Goal: Transaction & Acquisition: Obtain resource

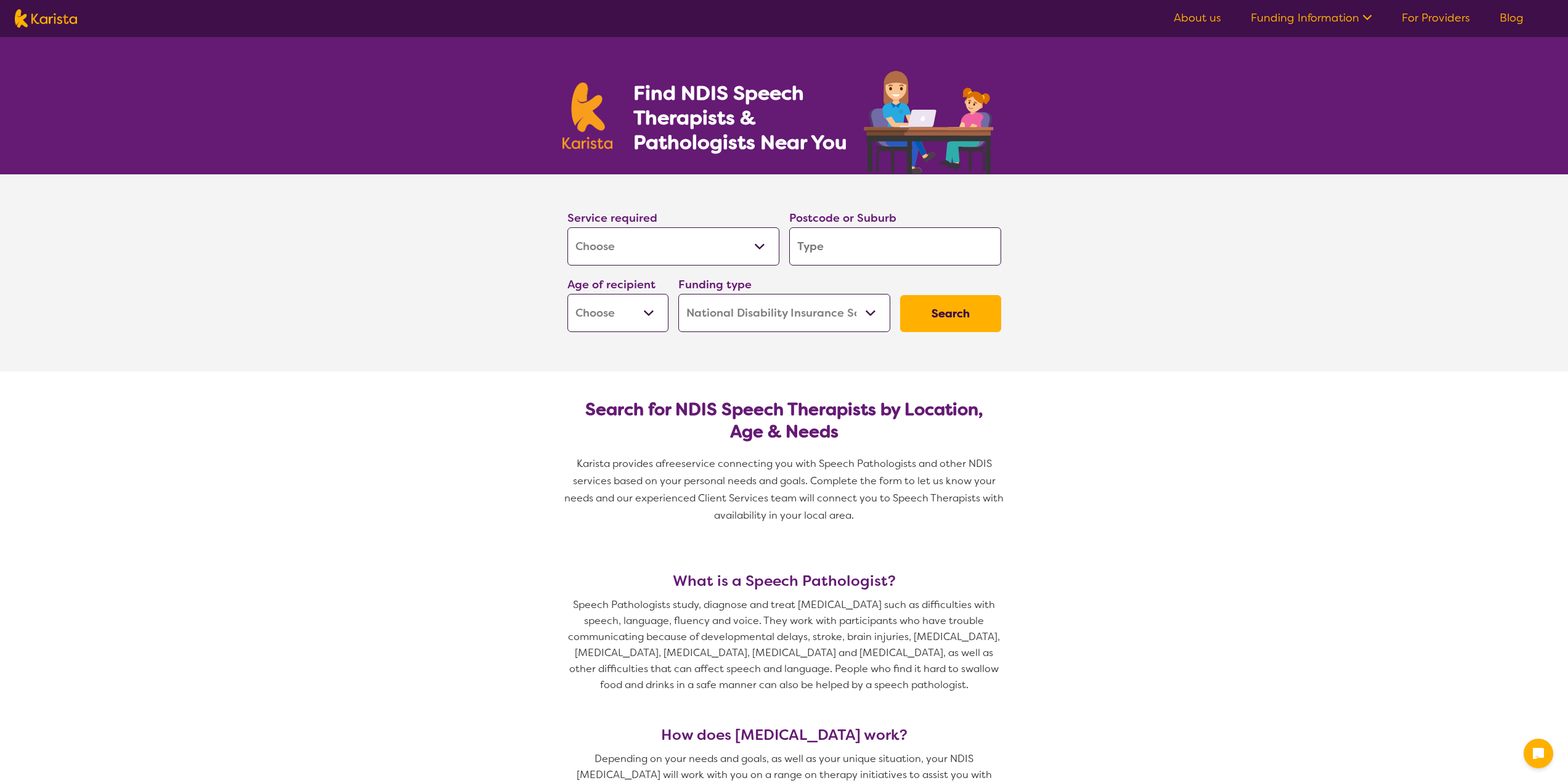
select select "[MEDICAL_DATA]"
select select "NDIS"
select select "[MEDICAL_DATA]"
select select "NDIS"
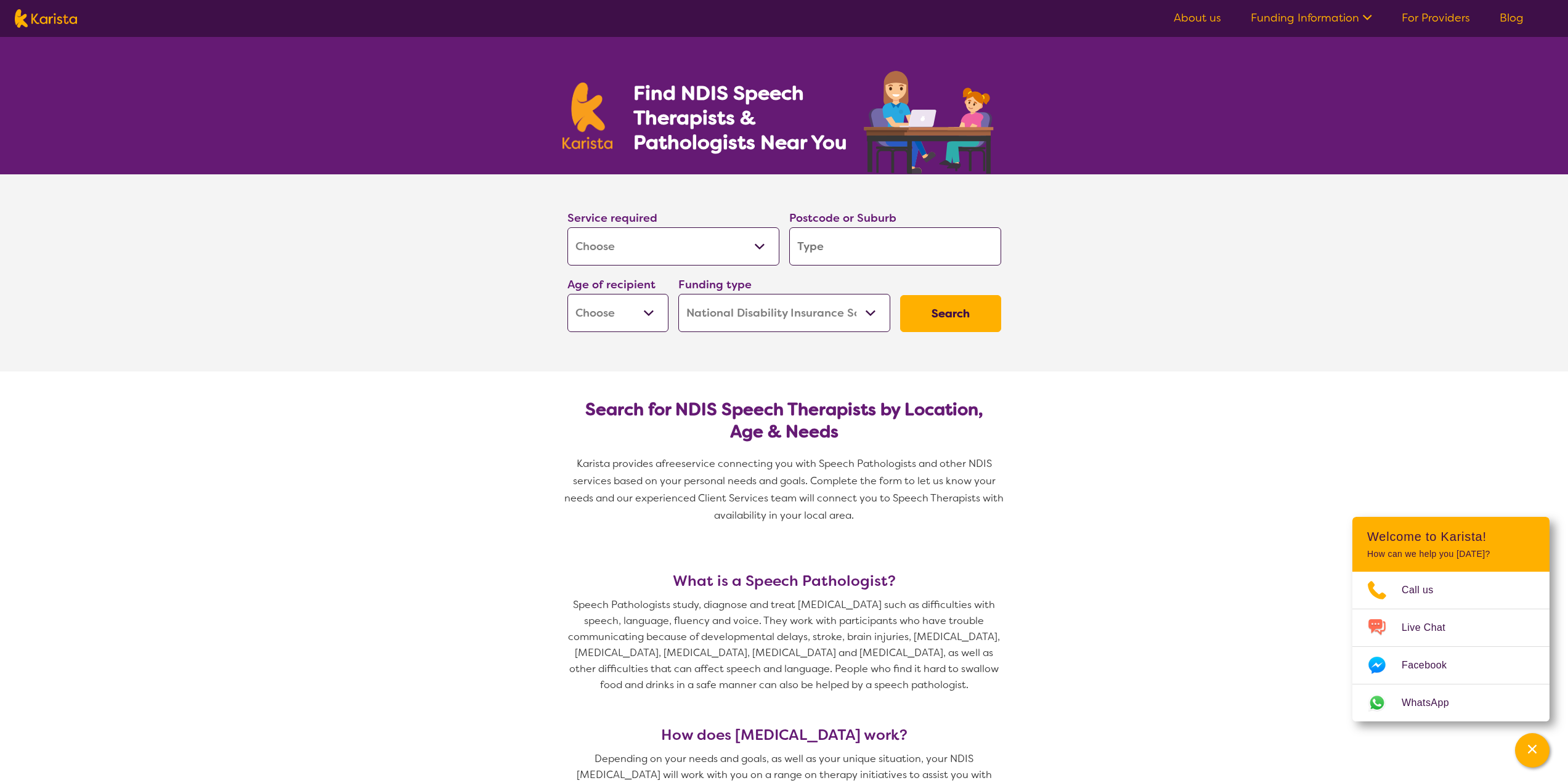
drag, startPoint x: 835, startPoint y: 241, endPoint x: 841, endPoint y: 241, distance: 6.0
click at [835, 241] on input "search" at bounding box center [895, 246] width 212 height 38
type input "4165"
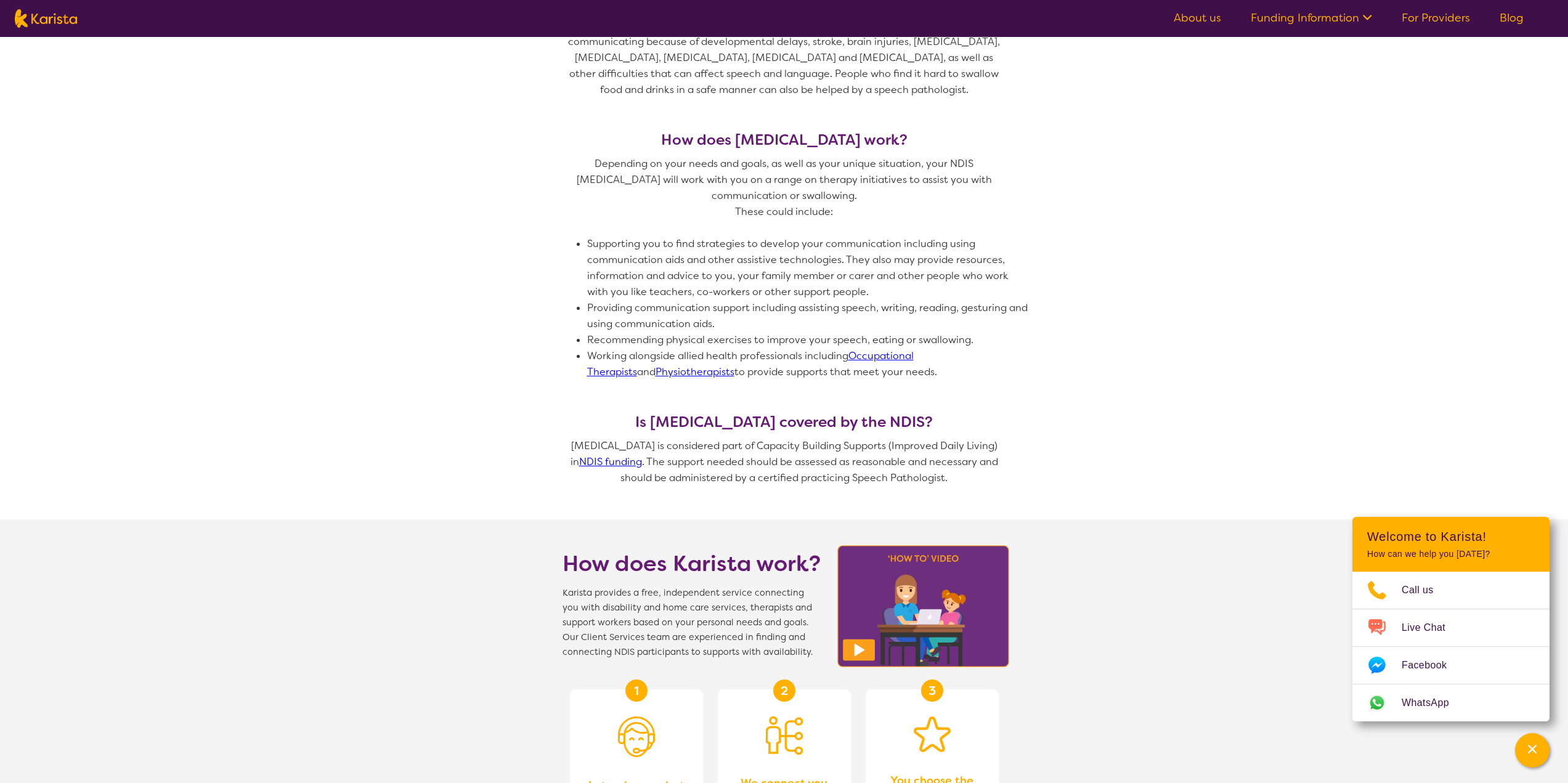
scroll to position [616, 0]
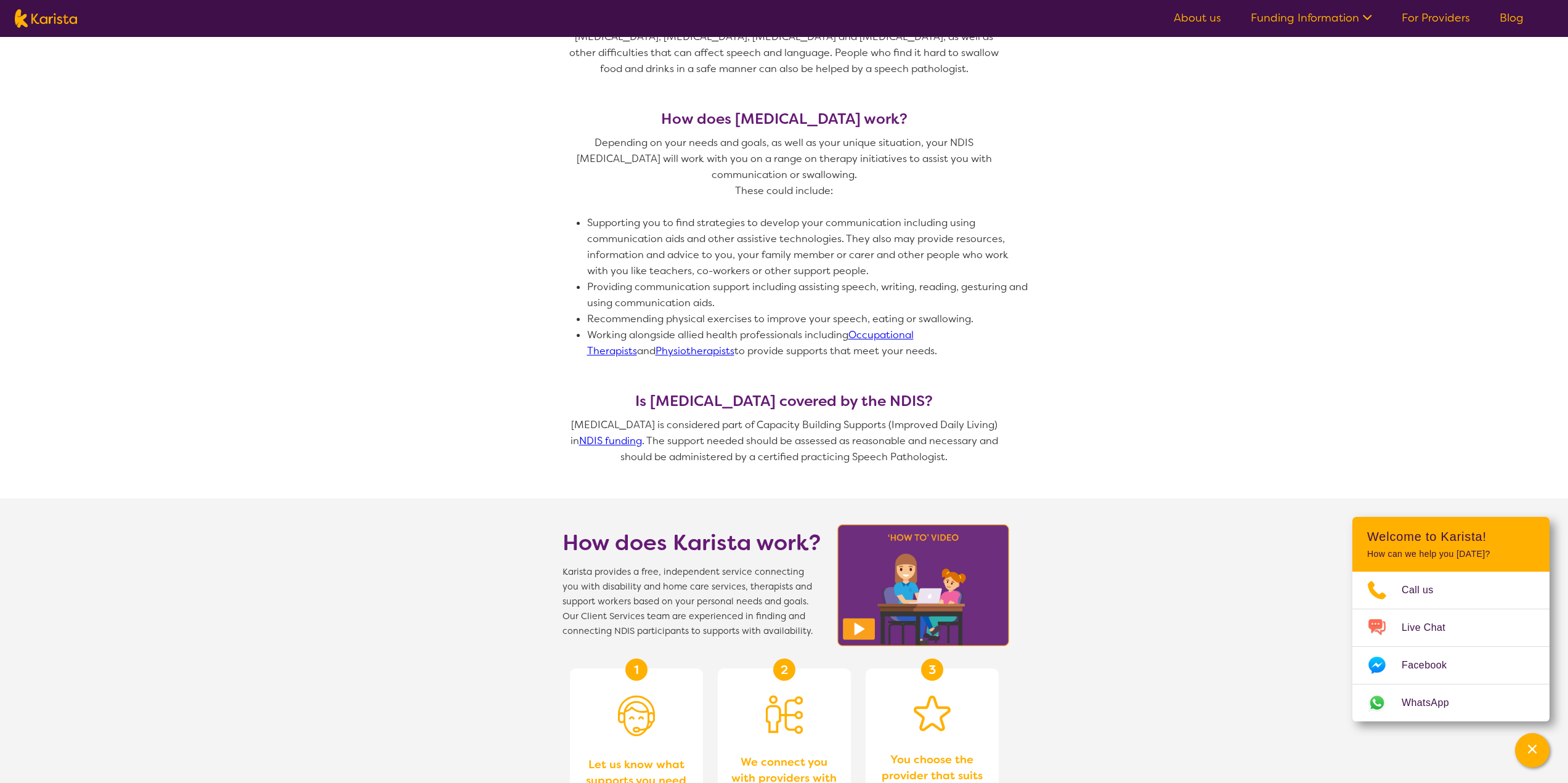
type input "4165s"
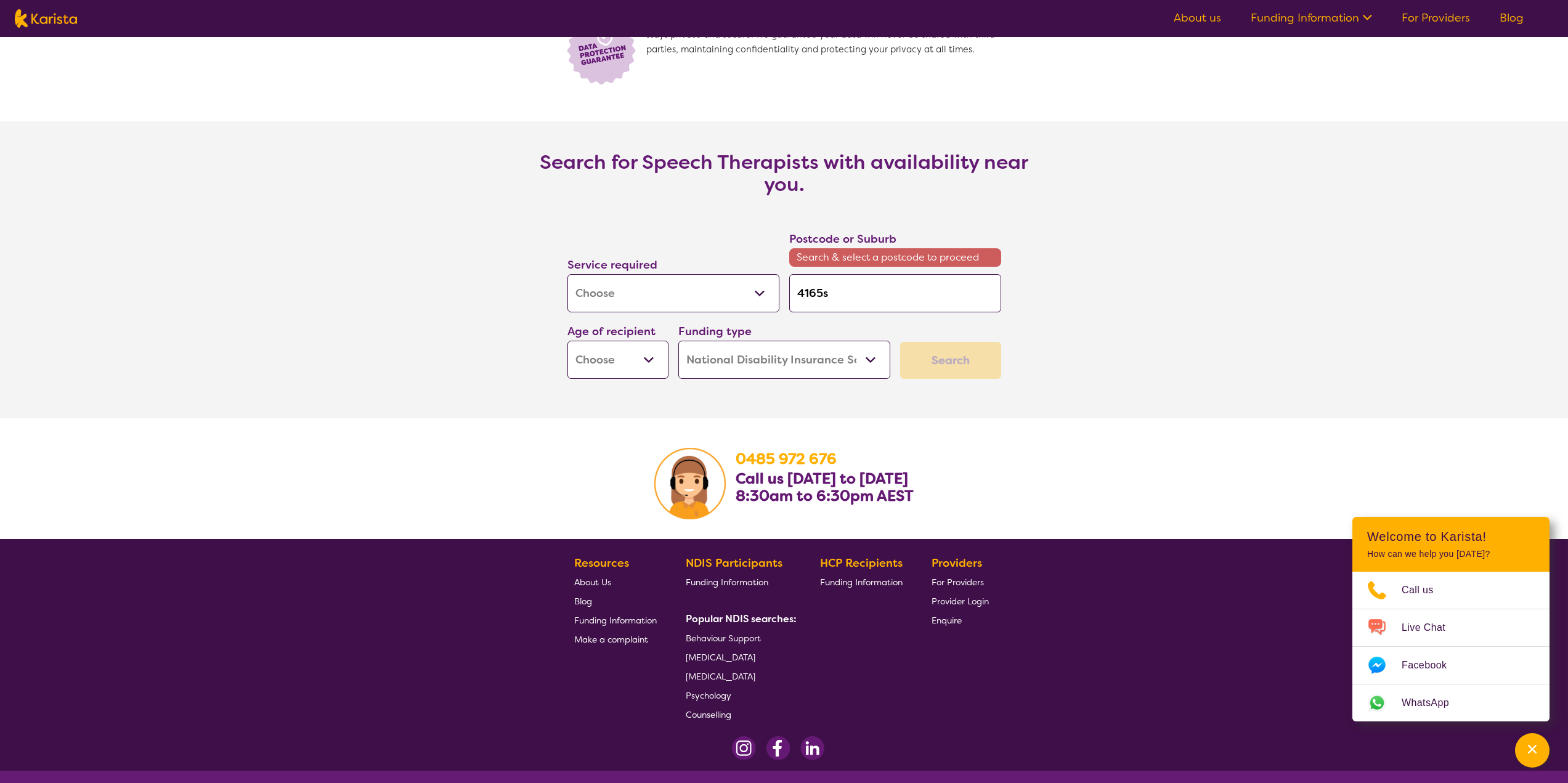
scroll to position [1620, 0]
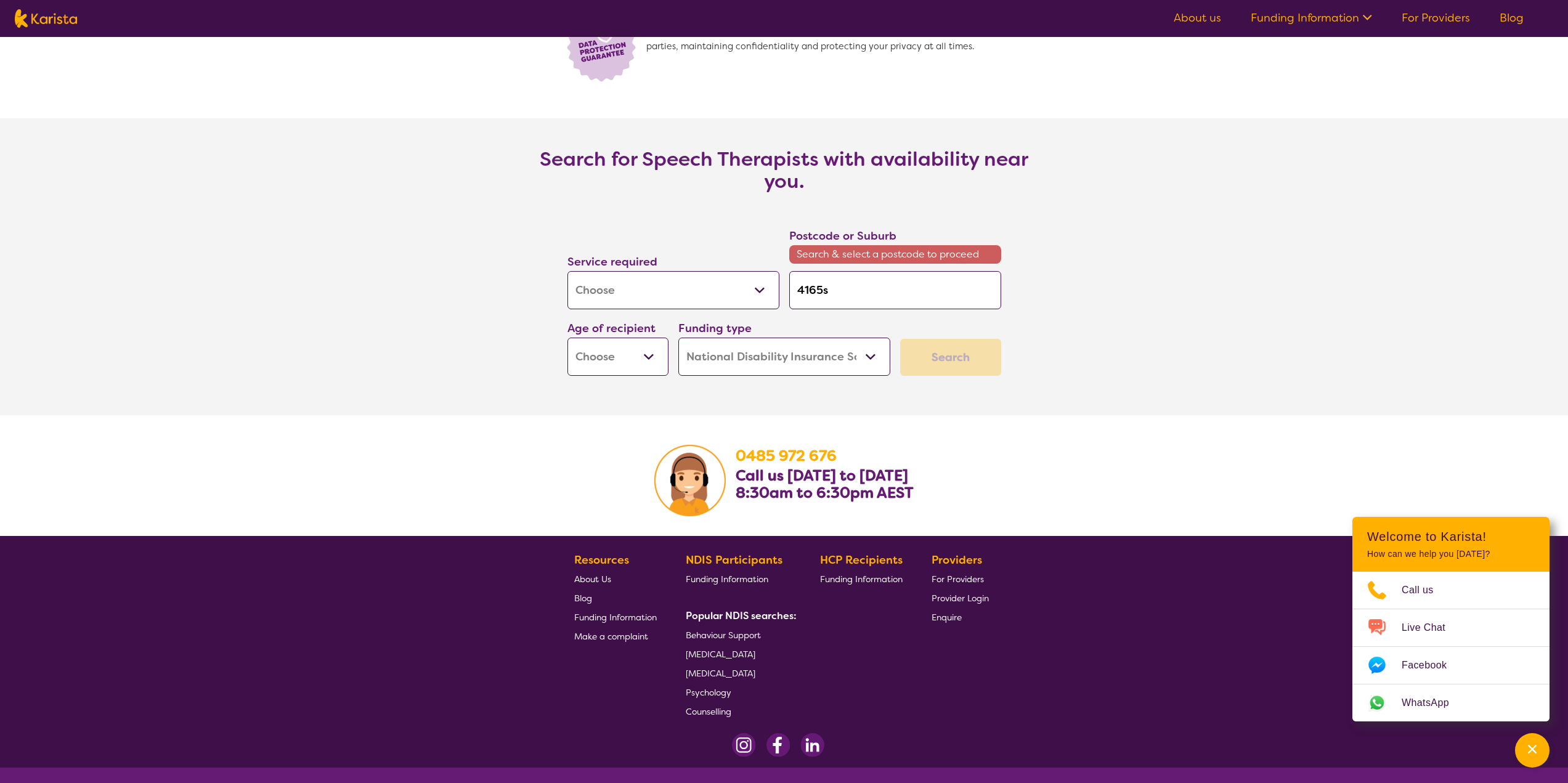
click at [862, 290] on input "4165s" at bounding box center [895, 290] width 212 height 38
type input "4165"
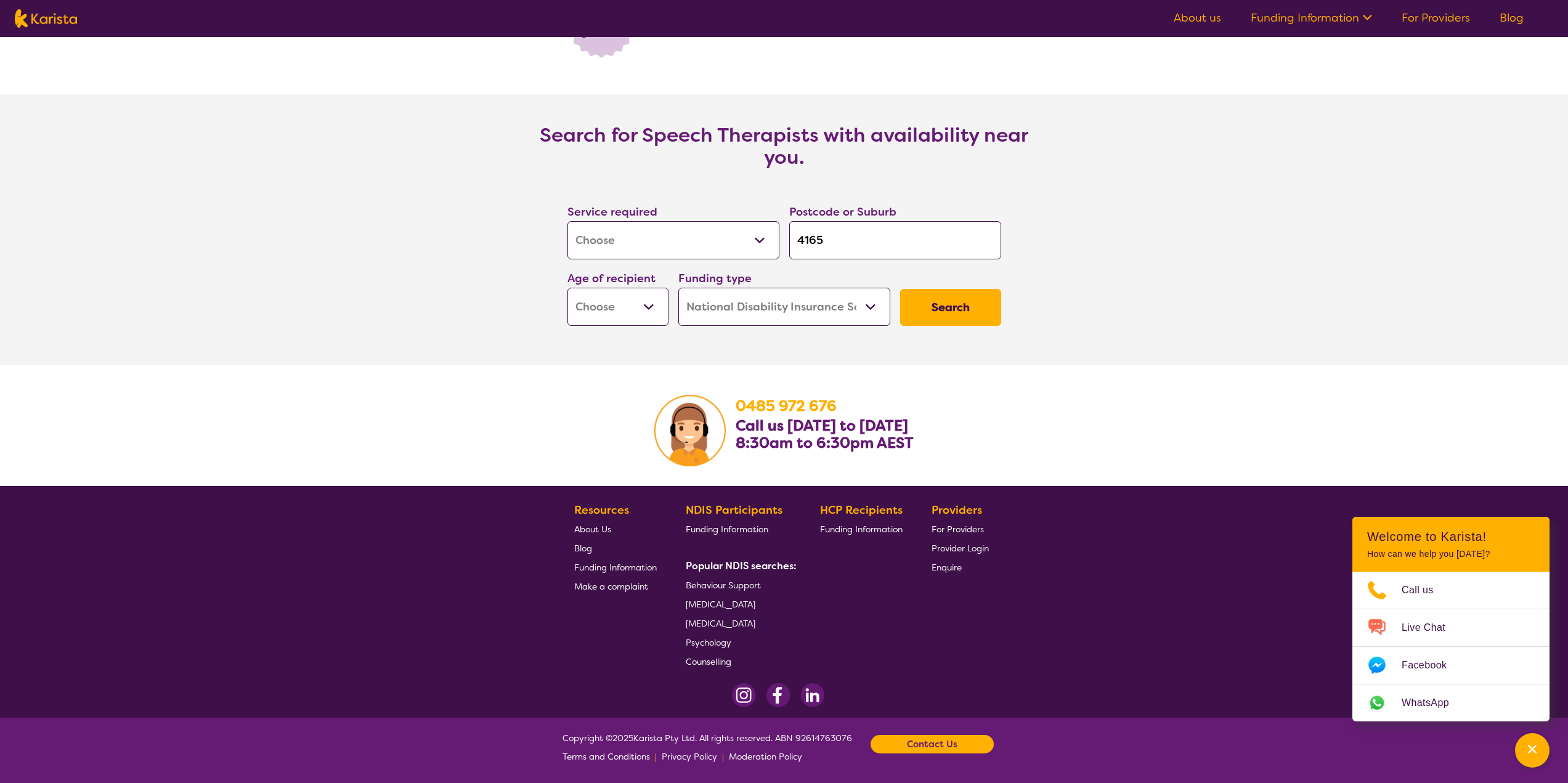
scroll to position [1595, 0]
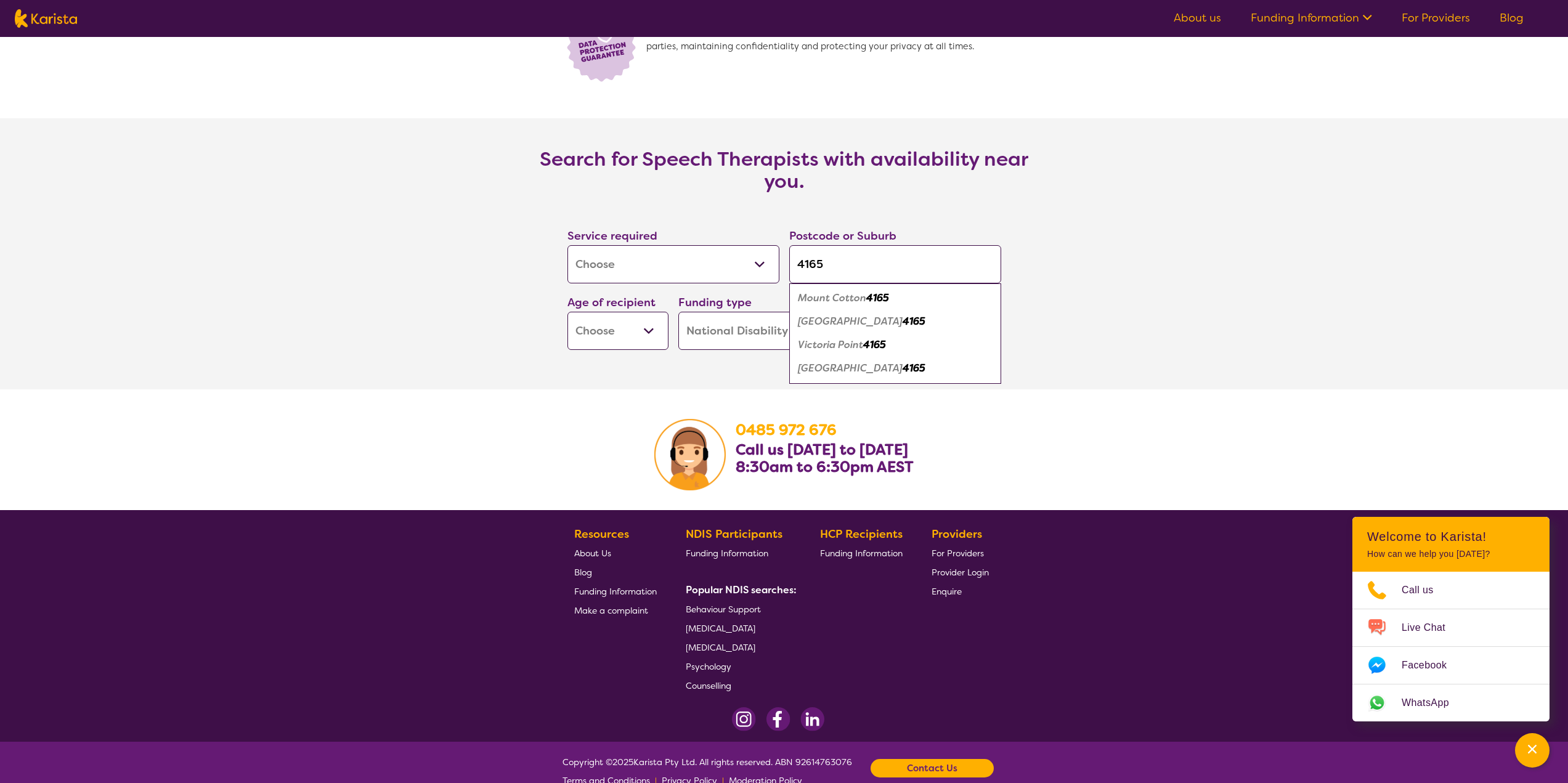
type input "4165"
click at [809, 304] on em "Mount Cotton" at bounding box center [832, 298] width 68 height 13
click at [899, 335] on div "Search" at bounding box center [950, 331] width 111 height 47
click at [623, 327] on select "Early Childhood - 0 to 9 Child - 10 to 11 Adolescent - 12 to 17 Adult - 18 to 6…" at bounding box center [618, 331] width 101 height 38
select select "EC"
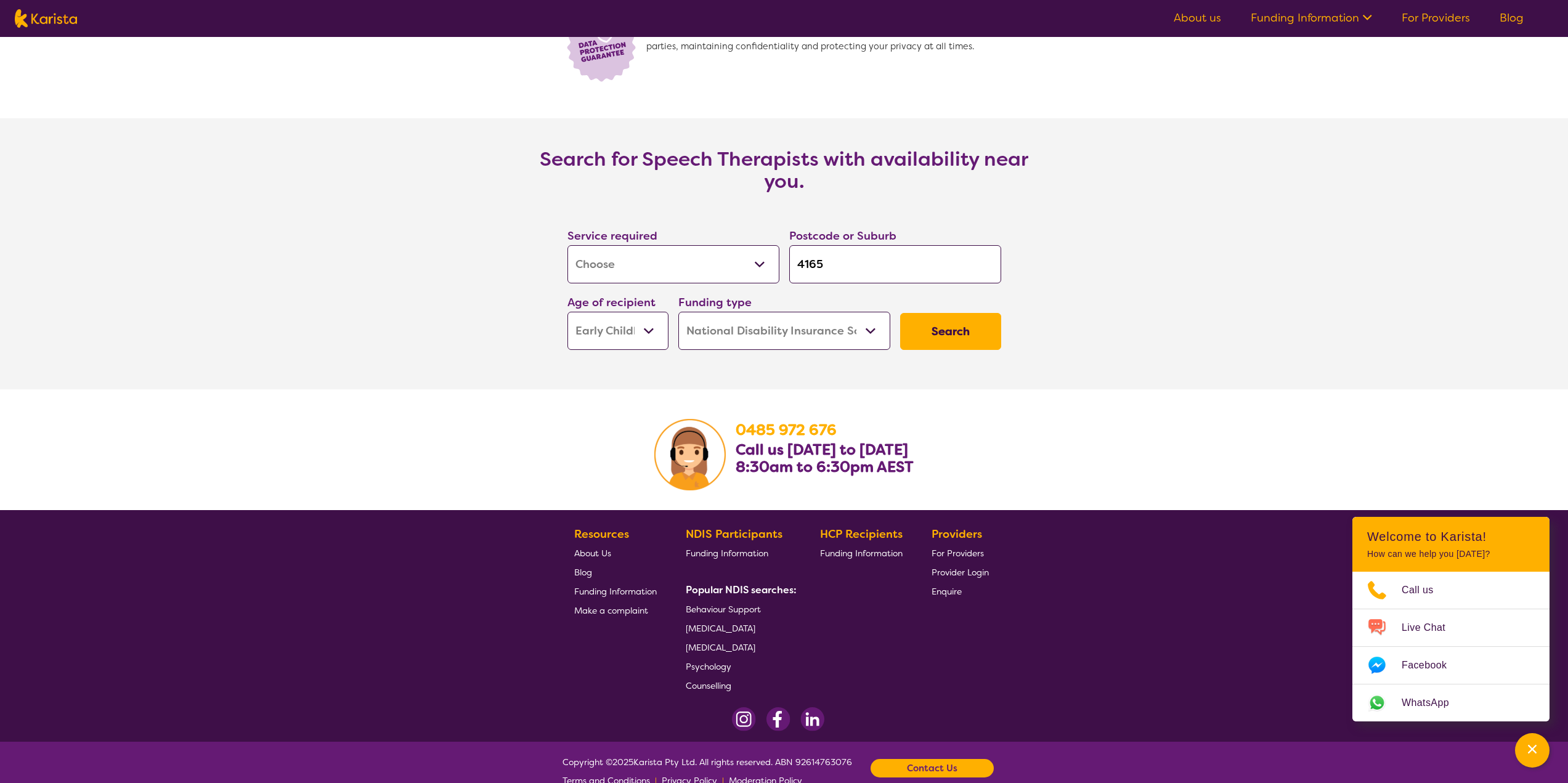
click at [568, 312] on select "Early Childhood - 0 to 9 Child - 10 to 11 Adolescent - 12 to 17 Adult - 18 to 6…" at bounding box center [618, 331] width 101 height 38
select select "EC"
click at [836, 326] on select "Home Care Package (HCP) National Disability Insurance Scheme (NDIS) I don't know" at bounding box center [784, 331] width 212 height 38
click at [678, 312] on select "Home Care Package (HCP) National Disability Insurance Scheme (NDIS) I don't know" at bounding box center [784, 331] width 212 height 38
click at [939, 330] on button "Search" at bounding box center [950, 331] width 101 height 37
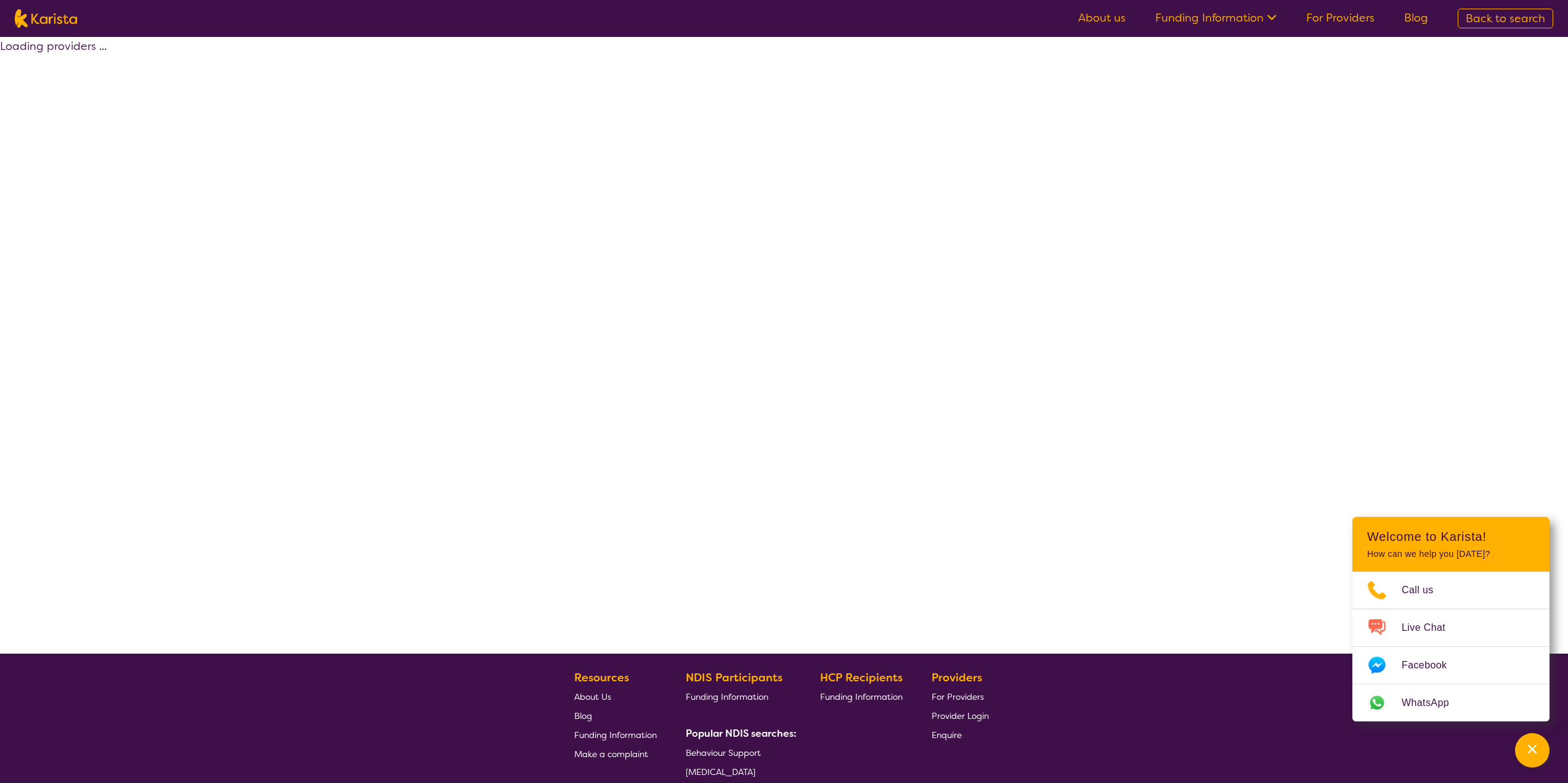
select select "by_score"
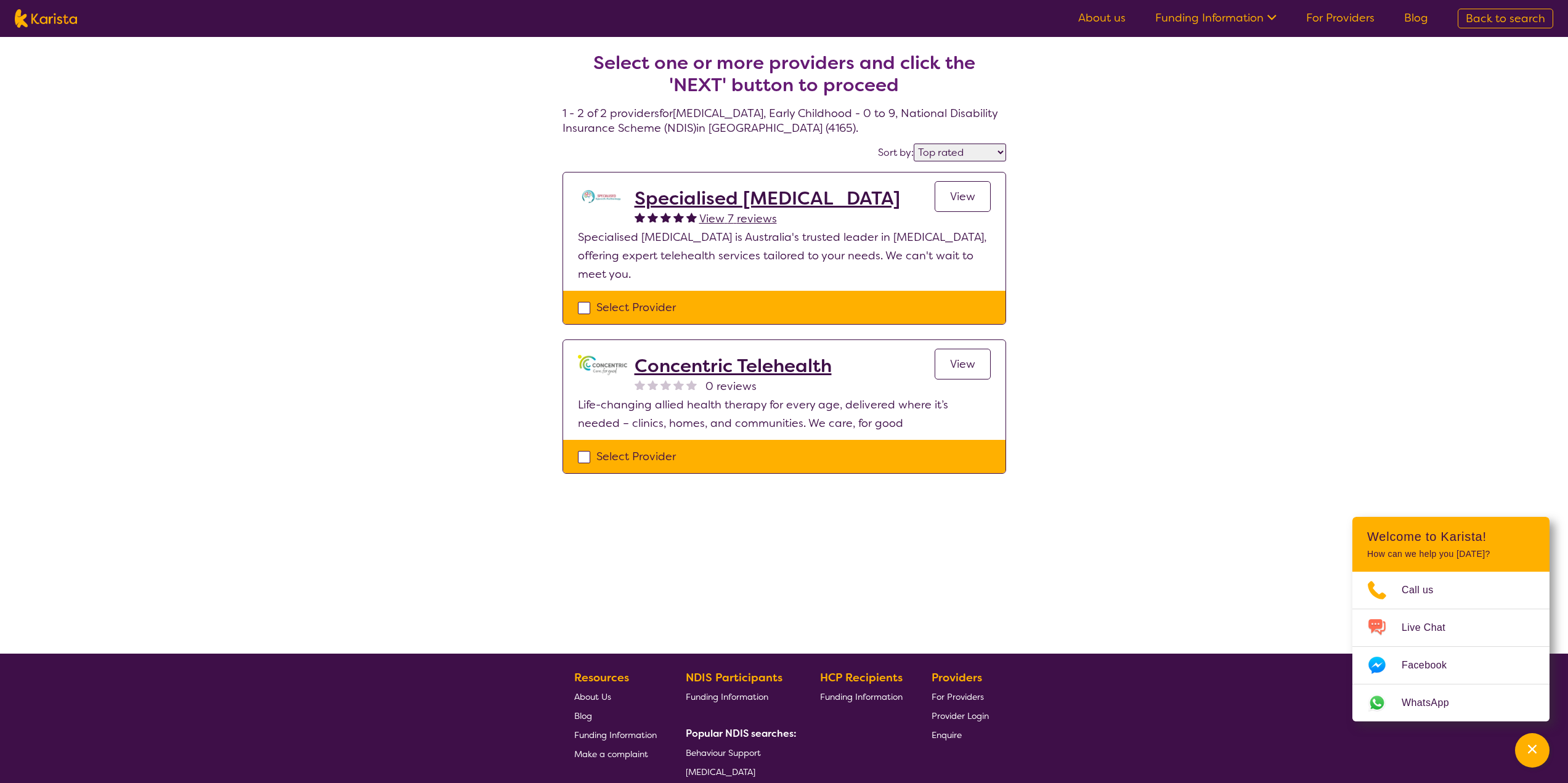
click at [954, 198] on span "View" at bounding box center [962, 197] width 25 height 15
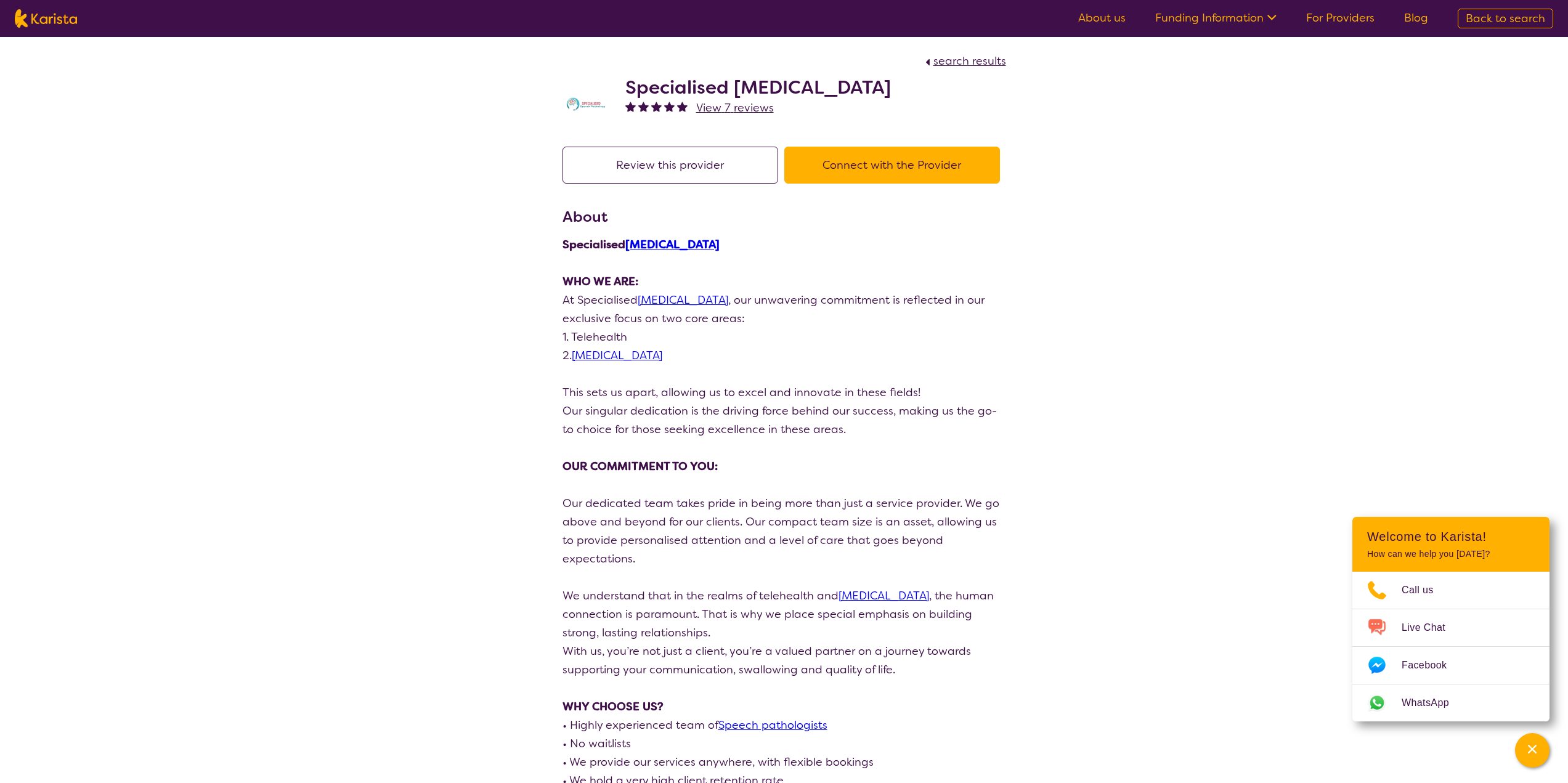
click at [912, 162] on button "Connect with the Provider" at bounding box center [892, 166] width 216 height 37
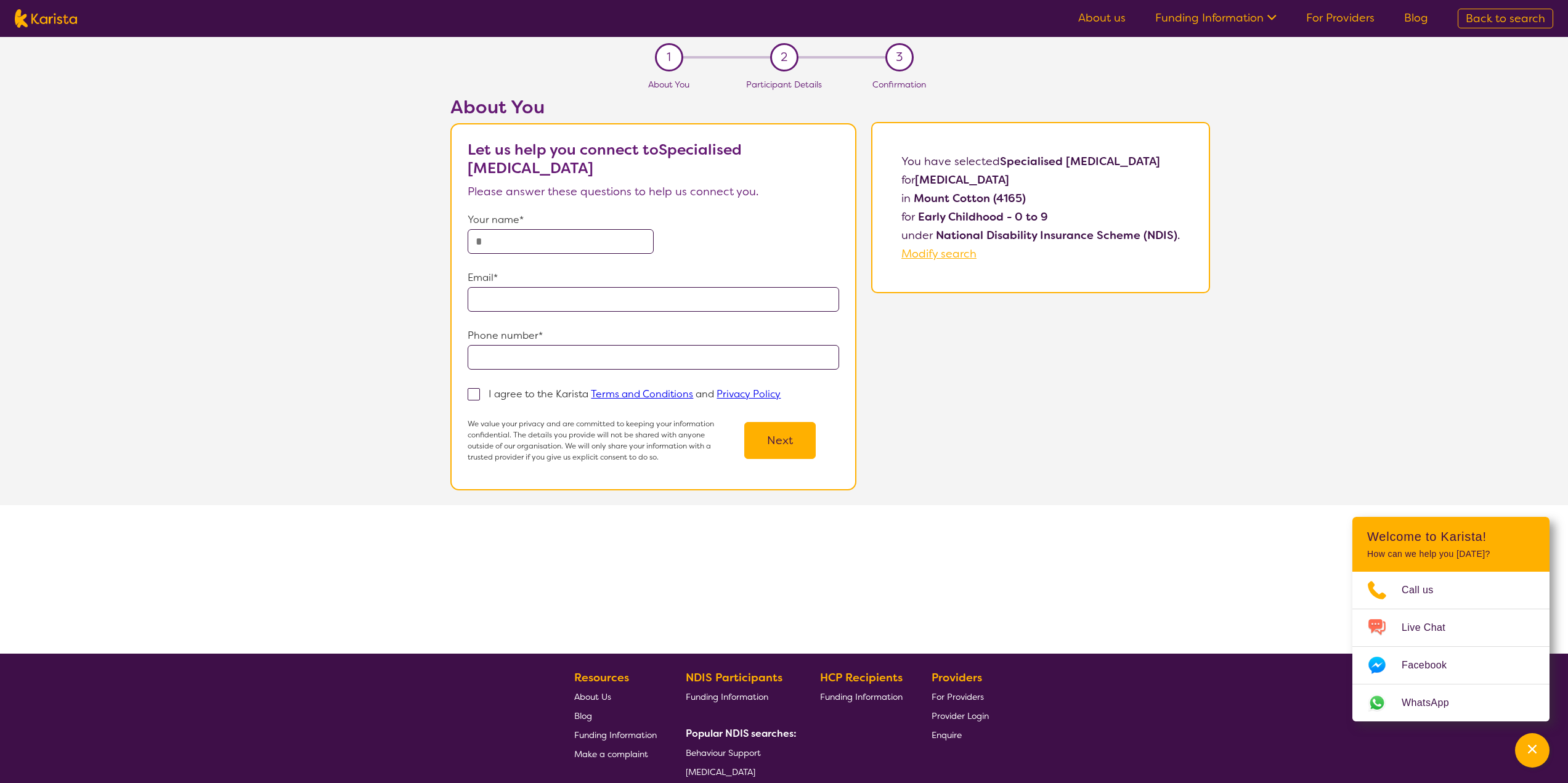
drag, startPoint x: 1168, startPoint y: 162, endPoint x: 1009, endPoint y: 158, distance: 159.1
click at [1009, 158] on b "Specialised Speech Pathology" at bounding box center [1079, 162] width 160 height 15
copy b "Specialised Speech Pathology"
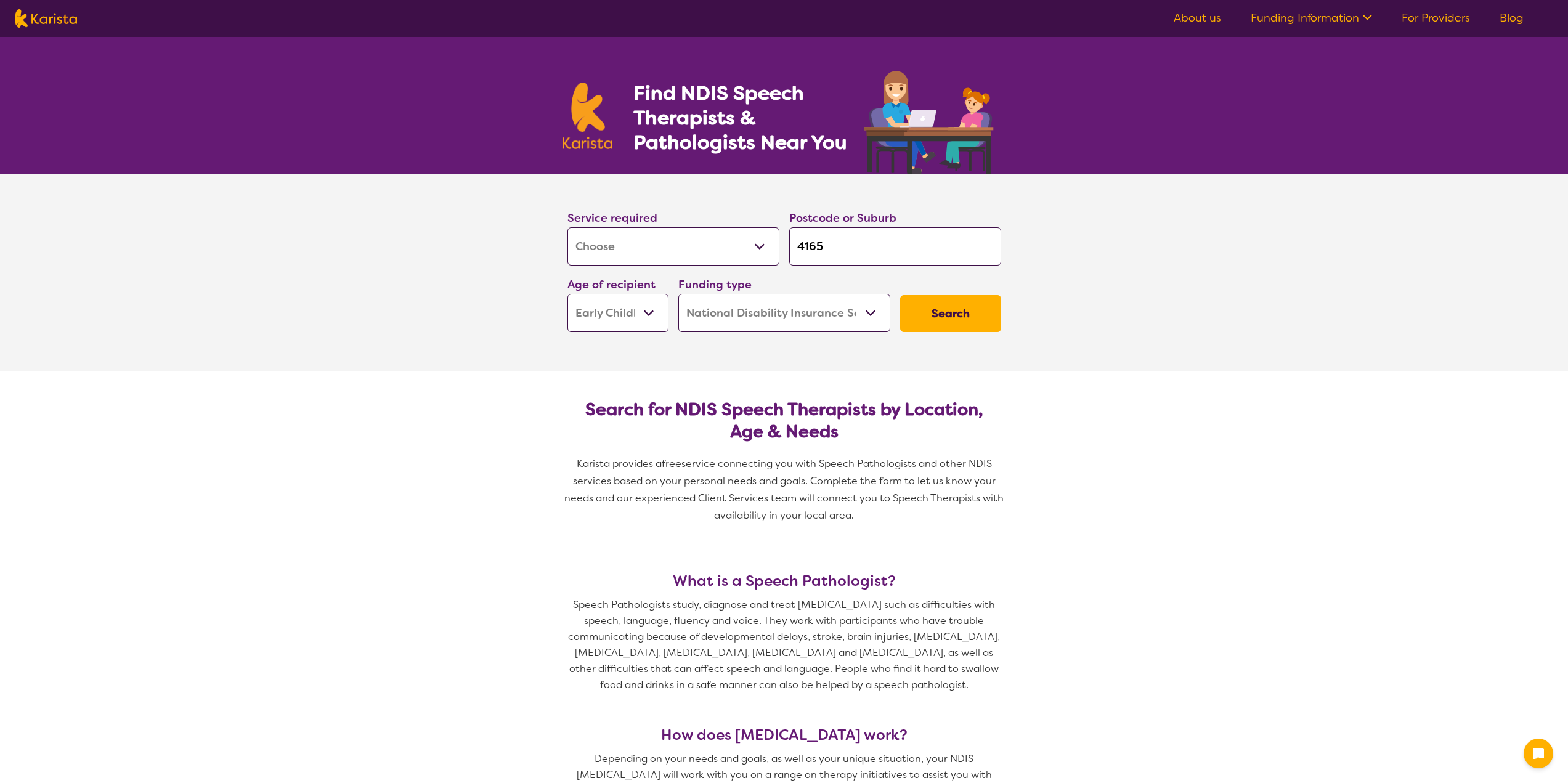
select select "[MEDICAL_DATA]"
select select "EC"
select select "NDIS"
select select "[MEDICAL_DATA]"
select select "EC"
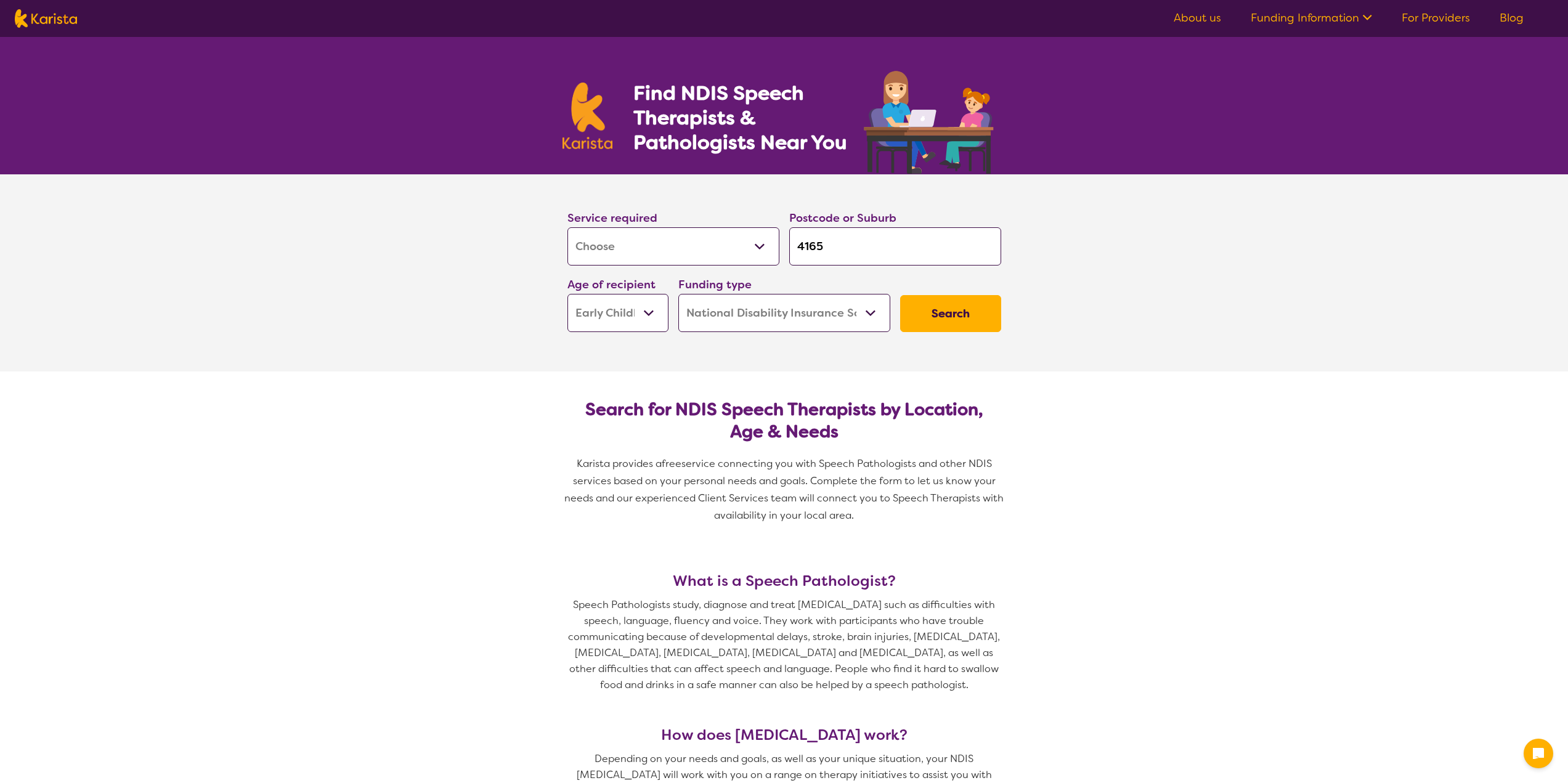
select select "NDIS"
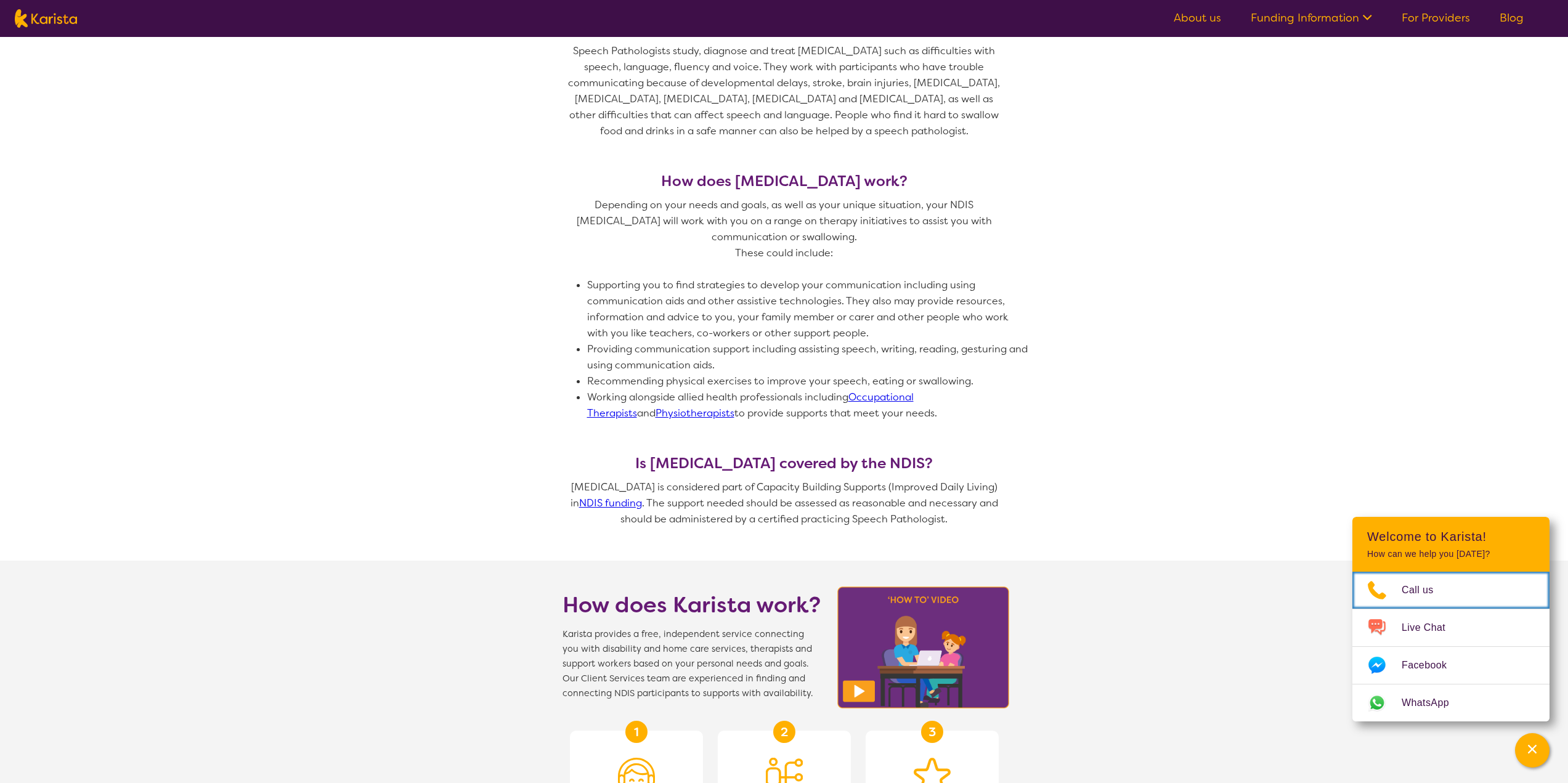
scroll to position [555, 0]
click at [607, 504] on link "NDIS funding" at bounding box center [610, 503] width 63 height 13
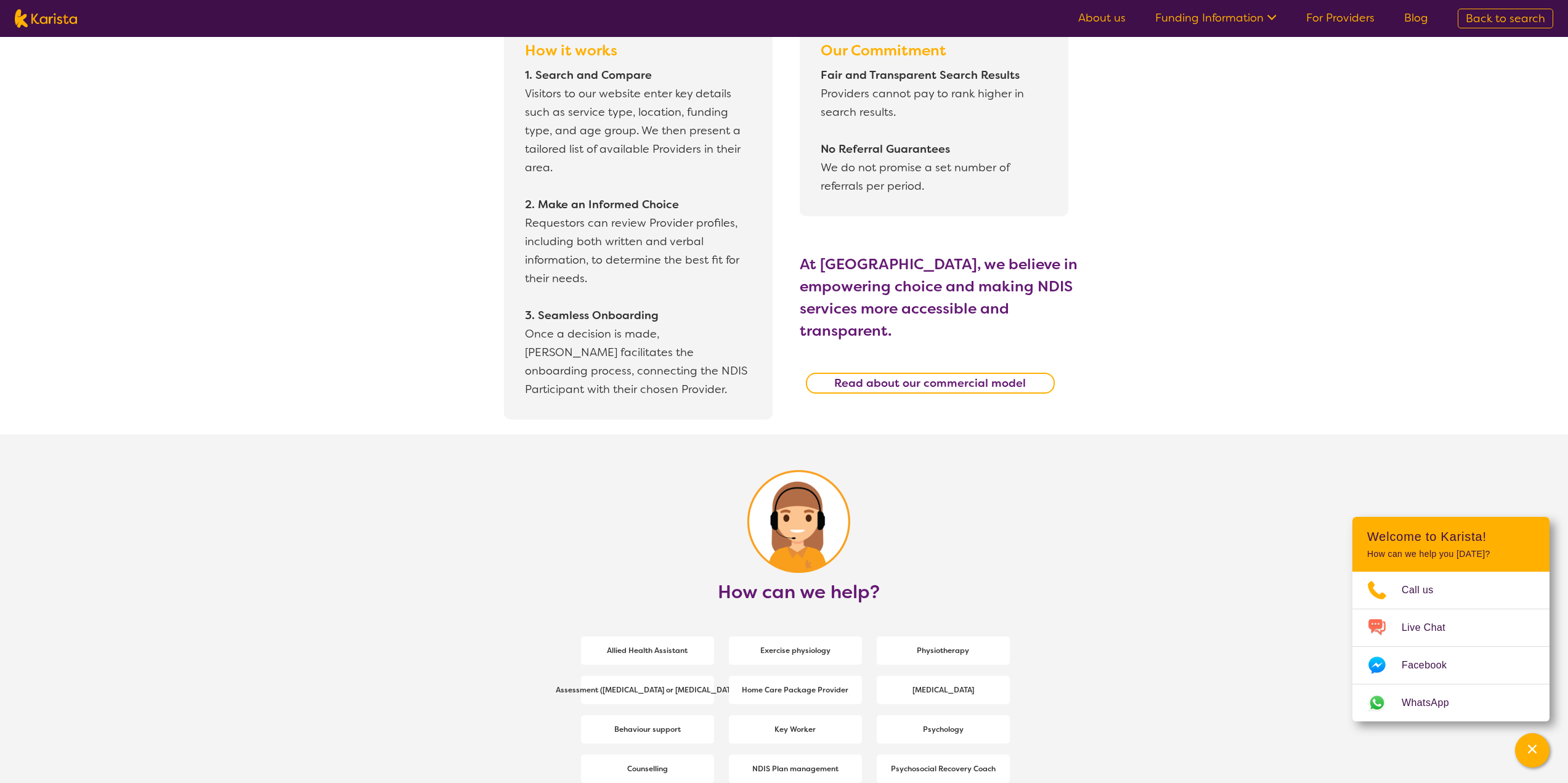
scroll to position [1356, 0]
